Goal: Task Accomplishment & Management: Use online tool/utility

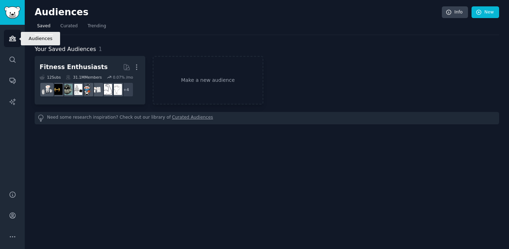
click at [16, 41] on link "Audiences" at bounding box center [12, 38] width 17 height 17
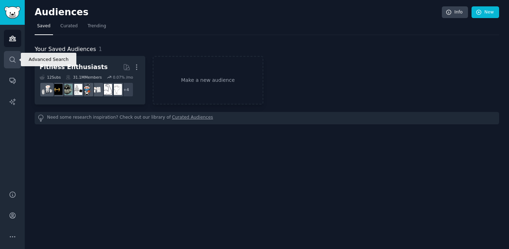
click at [13, 60] on icon "Sidebar" at bounding box center [13, 60] width 6 height 6
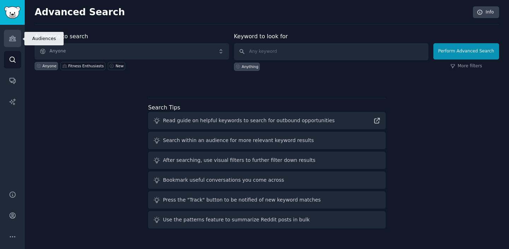
click at [9, 41] on icon "Sidebar" at bounding box center [12, 38] width 6 height 5
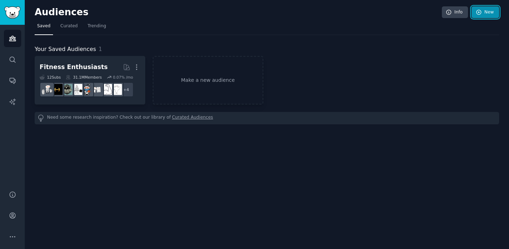
click at [492, 8] on link "New" at bounding box center [486, 12] width 28 height 12
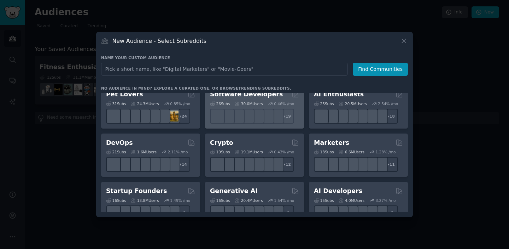
scroll to position [12, 0]
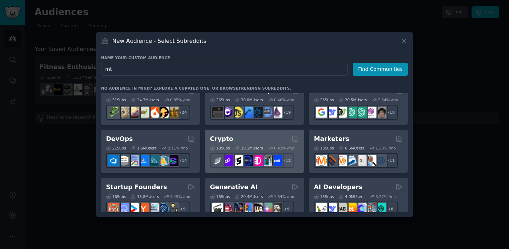
type input "mtb"
click button "Find Communities" at bounding box center [380, 69] width 55 height 13
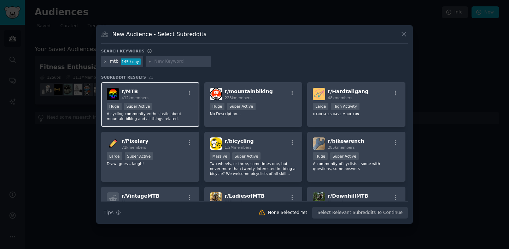
click at [168, 104] on div ">= 95th percentile for submissions / day Huge Super Active" at bounding box center [150, 107] width 87 height 9
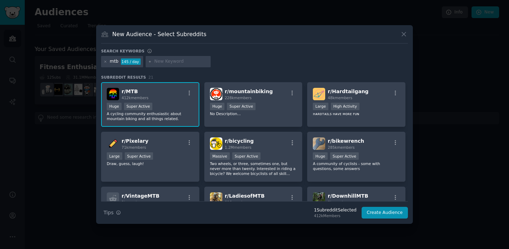
click at [389, 219] on div "New Audience - Select Subreddits Search keywords mtb 145 / day Subreddit Result…" at bounding box center [254, 124] width 317 height 198
click at [386, 213] on button "Create Audience" at bounding box center [385, 213] width 47 height 12
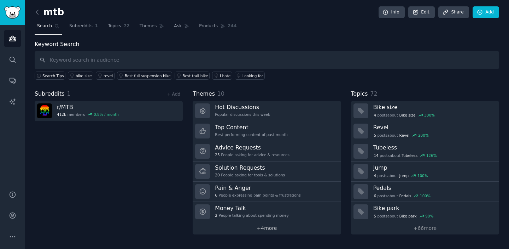
click at [272, 228] on link "+ 4 more" at bounding box center [267, 228] width 148 height 12
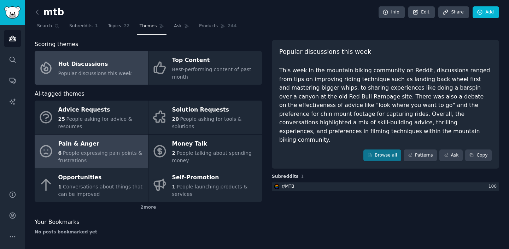
click at [94, 154] on span "People expressing pain points & frustrations" at bounding box center [100, 156] width 84 height 13
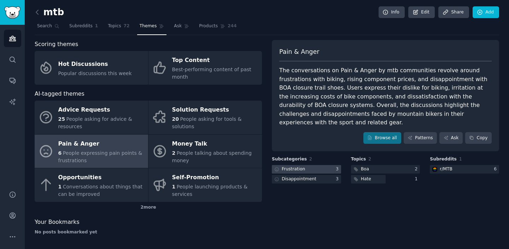
click at [305, 165] on div at bounding box center [306, 169] width 69 height 9
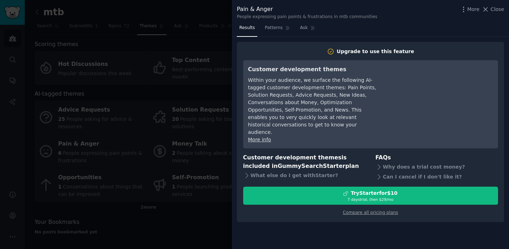
click at [193, 92] on div at bounding box center [254, 124] width 509 height 249
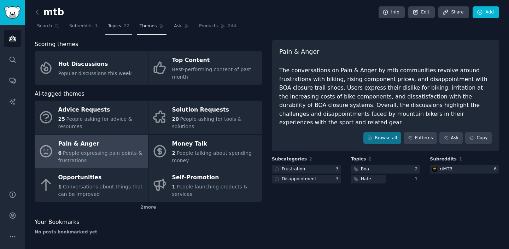
click at [120, 31] on link "Topics 72" at bounding box center [118, 28] width 27 height 14
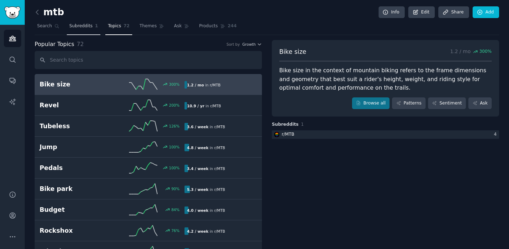
click at [70, 26] on span "Subreddits" at bounding box center [80, 26] width 23 height 6
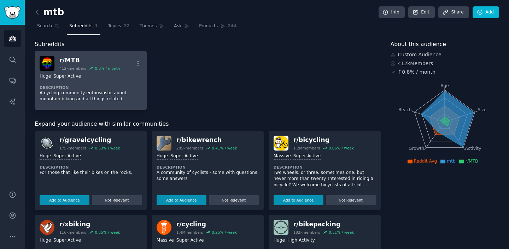
click at [70, 59] on div "r/ MTB" at bounding box center [89, 60] width 60 height 9
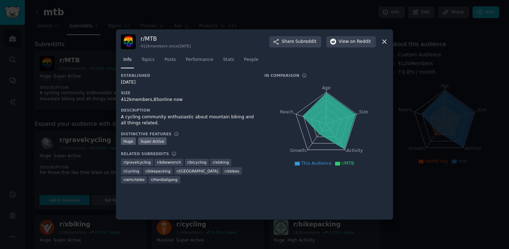
click at [382, 43] on icon at bounding box center [384, 41] width 7 height 7
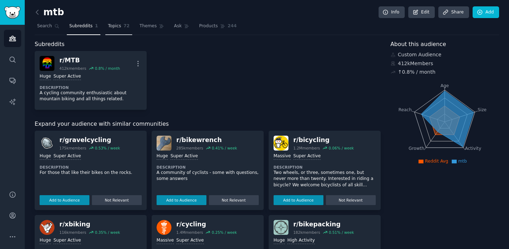
click at [113, 28] on span "Topics" at bounding box center [114, 26] width 13 height 6
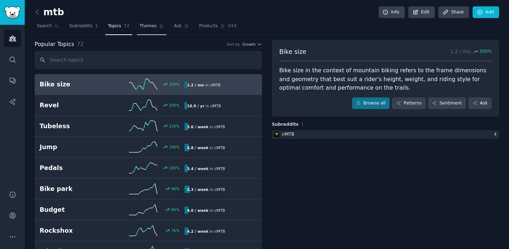
click at [140, 32] on link "Themes" at bounding box center [152, 28] width 30 height 14
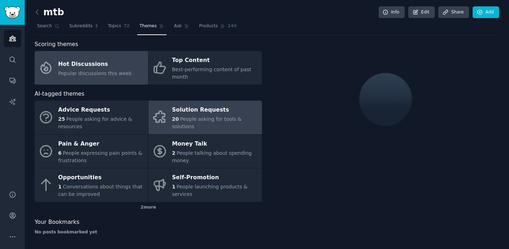
click at [194, 114] on div "Solution Requests" at bounding box center [215, 109] width 86 height 11
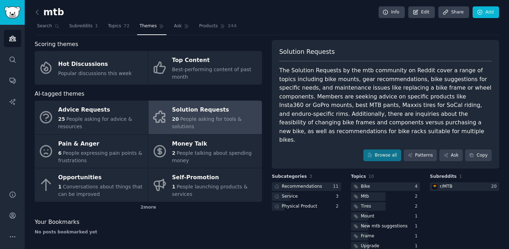
scroll to position [1, 0]
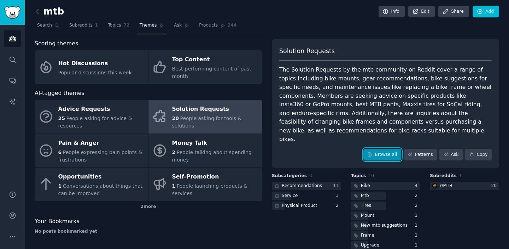
click at [388, 149] on link "Browse all" at bounding box center [383, 155] width 38 height 12
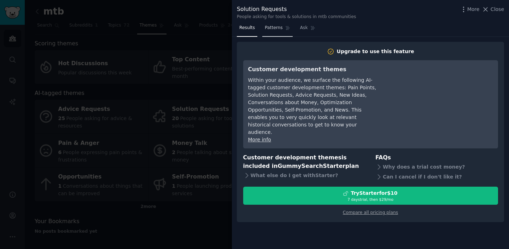
click at [272, 30] on span "Patterns" at bounding box center [274, 28] width 18 height 6
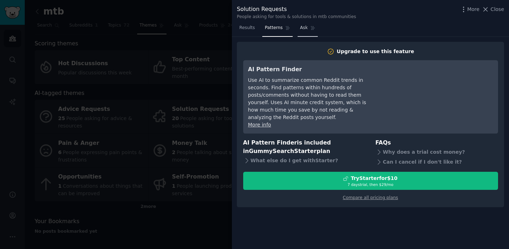
click at [306, 30] on span "Ask" at bounding box center [304, 28] width 8 height 6
